Goal: Information Seeking & Learning: Learn about a topic

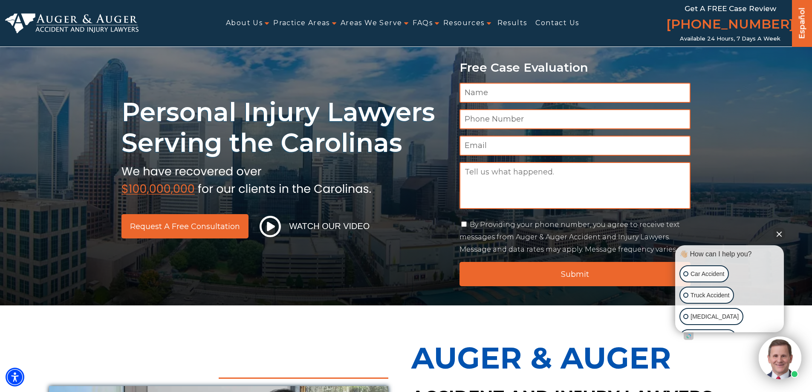
click at [333, 22] on ul "About Us Attorneys Herbert Auger Arlene Auger Hunter Gillespie Madison McLawhor…" at bounding box center [404, 23] width 530 height 19
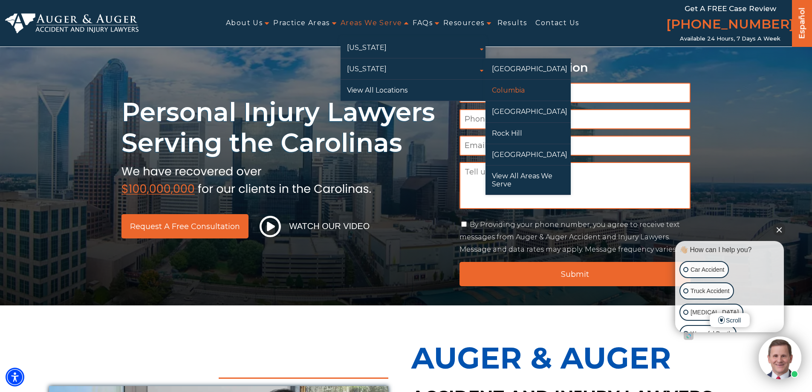
click at [532, 89] on link "Columbia" at bounding box center [528, 90] width 85 height 21
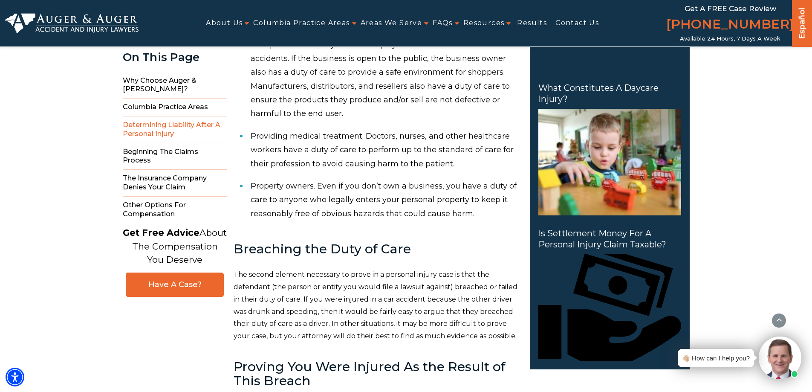
scroll to position [1705, 0]
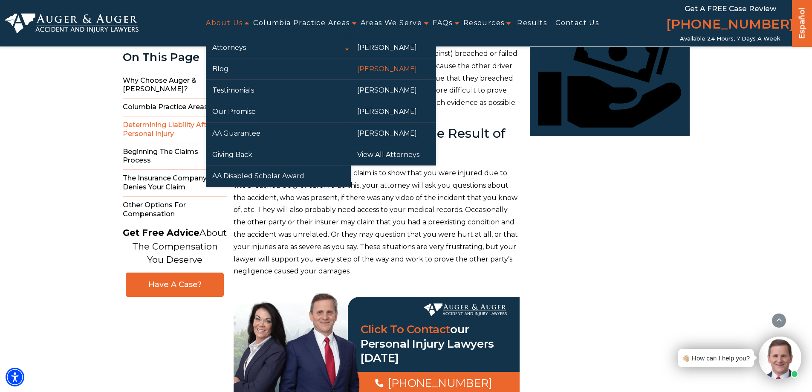
click at [391, 65] on link "[PERSON_NAME]" at bounding box center [393, 68] width 85 height 21
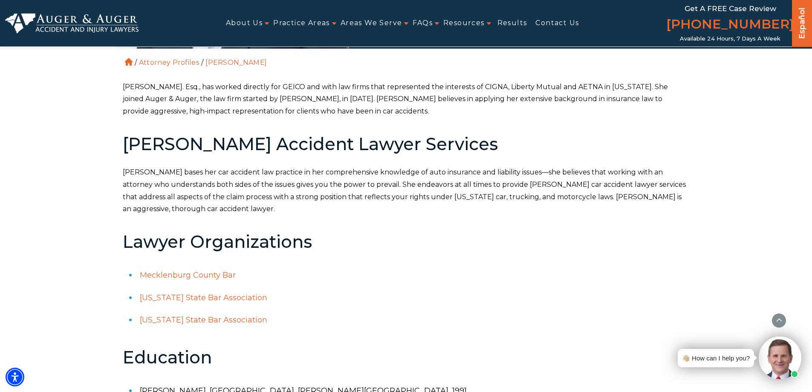
scroll to position [213, 0]
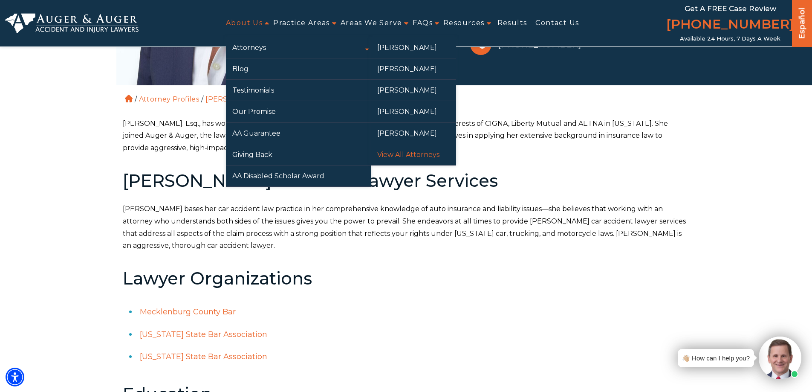
click at [419, 151] on link "View All Attorneys" at bounding box center [413, 154] width 85 height 21
